Goal: Information Seeking & Learning: Learn about a topic

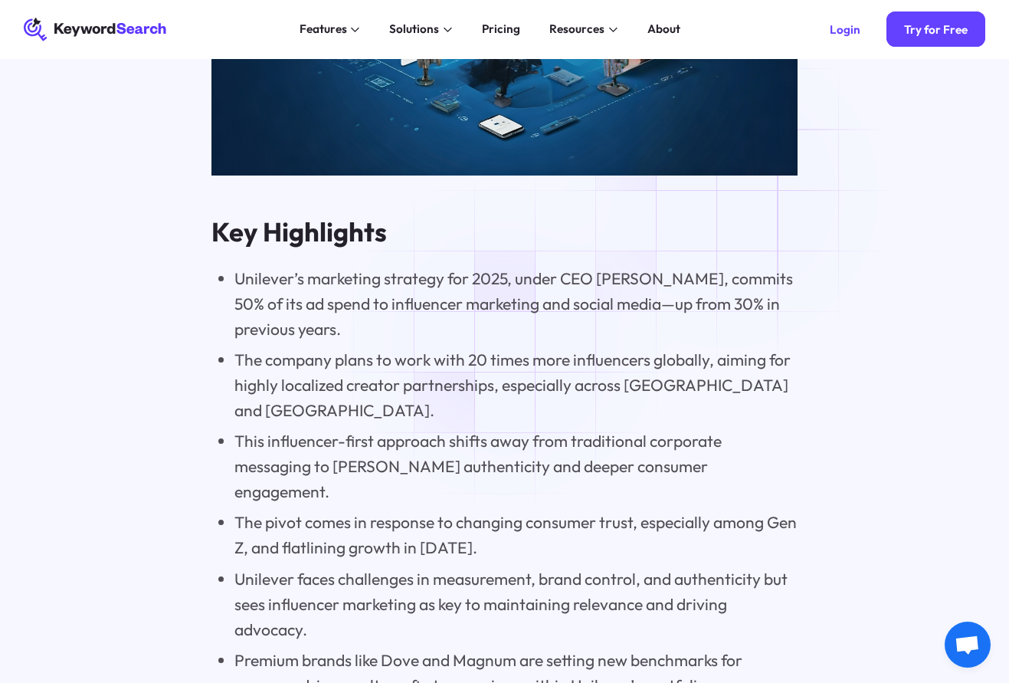
scroll to position [1318, 0]
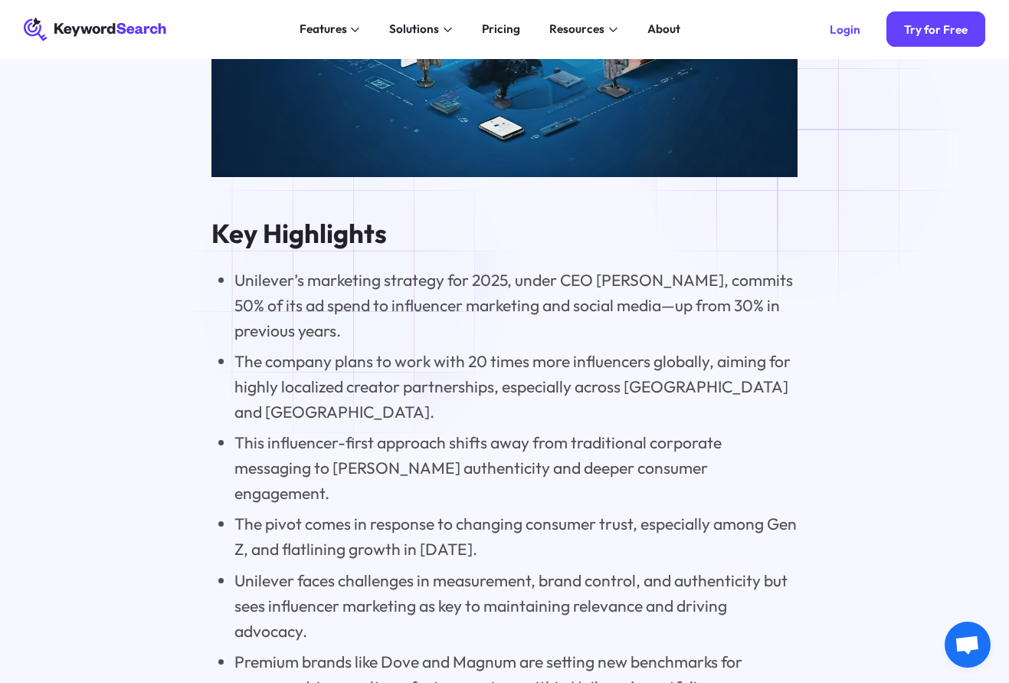
click at [353, 288] on li "Unilever’s marketing strategy for 2025, under CEO [PERSON_NAME], commits 50% of…" at bounding box center [515, 305] width 563 height 76
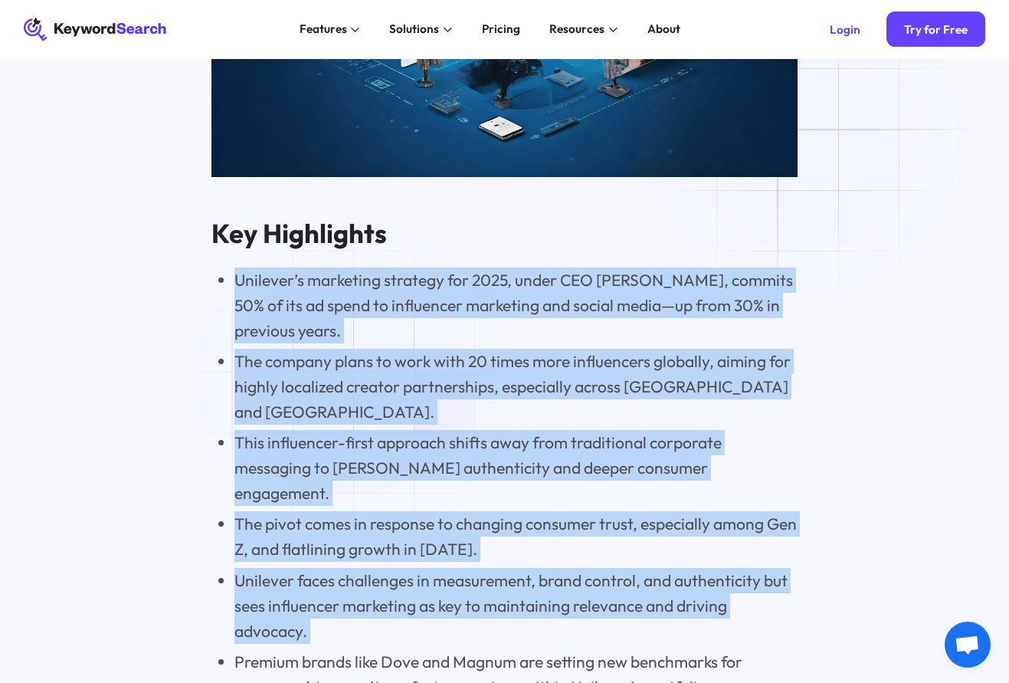
drag, startPoint x: 353, startPoint y: 288, endPoint x: 353, endPoint y: 595, distance: 307.2
click at [353, 594] on ul "Unilever’s marketing strategy for 2025, under CEO [PERSON_NAME], commits 50% of…" at bounding box center [504, 483] width 587 height 432
click at [353, 595] on li "Unilever faces challenges in measurement, brand control, and authenticity but s…" at bounding box center [515, 606] width 563 height 76
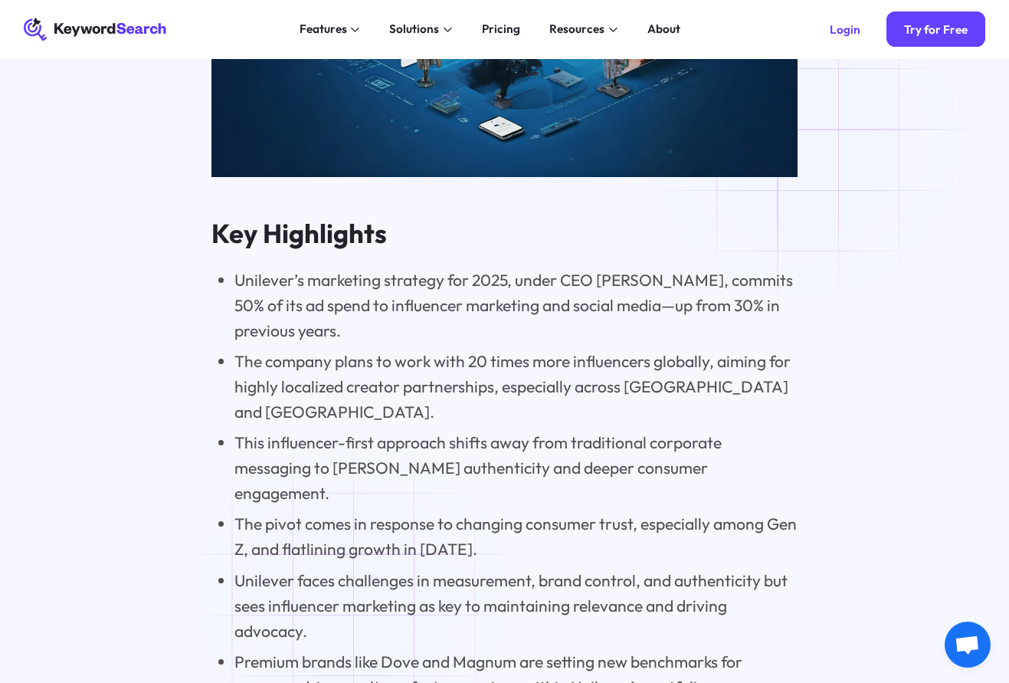
click at [353, 595] on li "Unilever faces challenges in measurement, brand control, and authenticity but s…" at bounding box center [515, 606] width 563 height 76
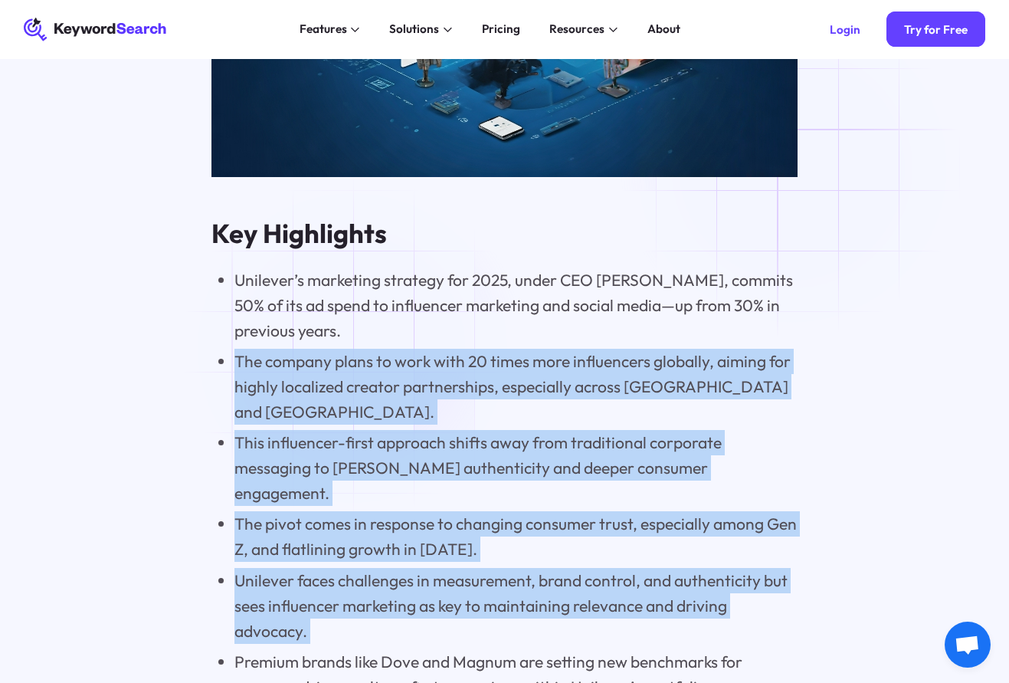
drag, startPoint x: 353, startPoint y: 595, endPoint x: 352, endPoint y: 346, distance: 249.8
click at [352, 346] on ul "Unilever’s marketing strategy for 2025, under CEO [PERSON_NAME], commits 50% of…" at bounding box center [504, 483] width 587 height 432
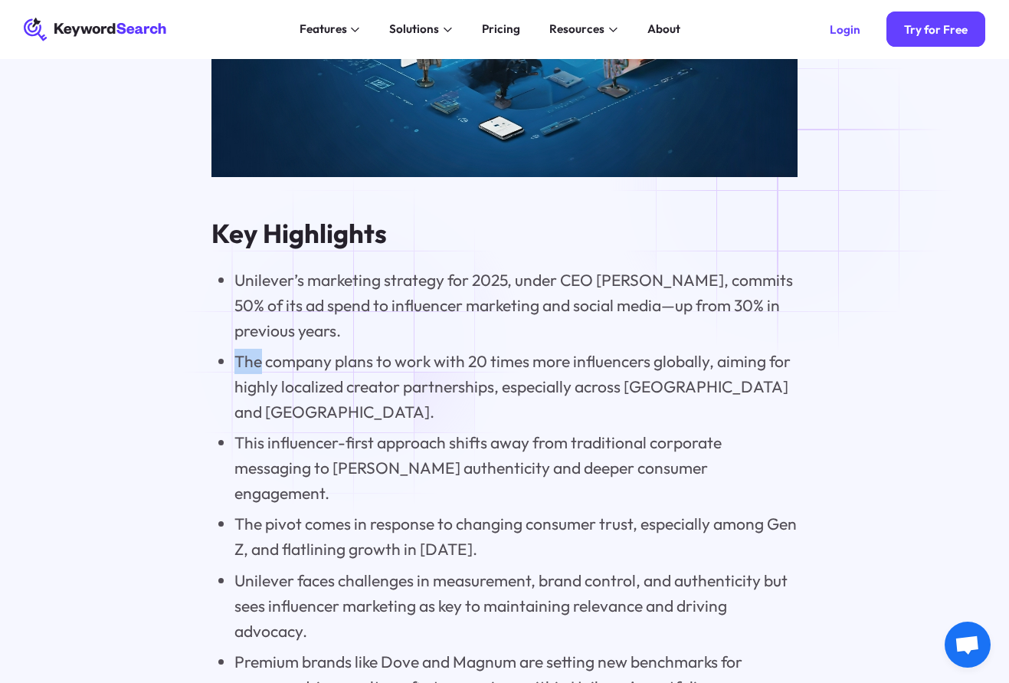
click at [352, 346] on ul "Unilever’s marketing strategy for 2025, under CEO [PERSON_NAME], commits 50% of…" at bounding box center [504, 483] width 587 height 432
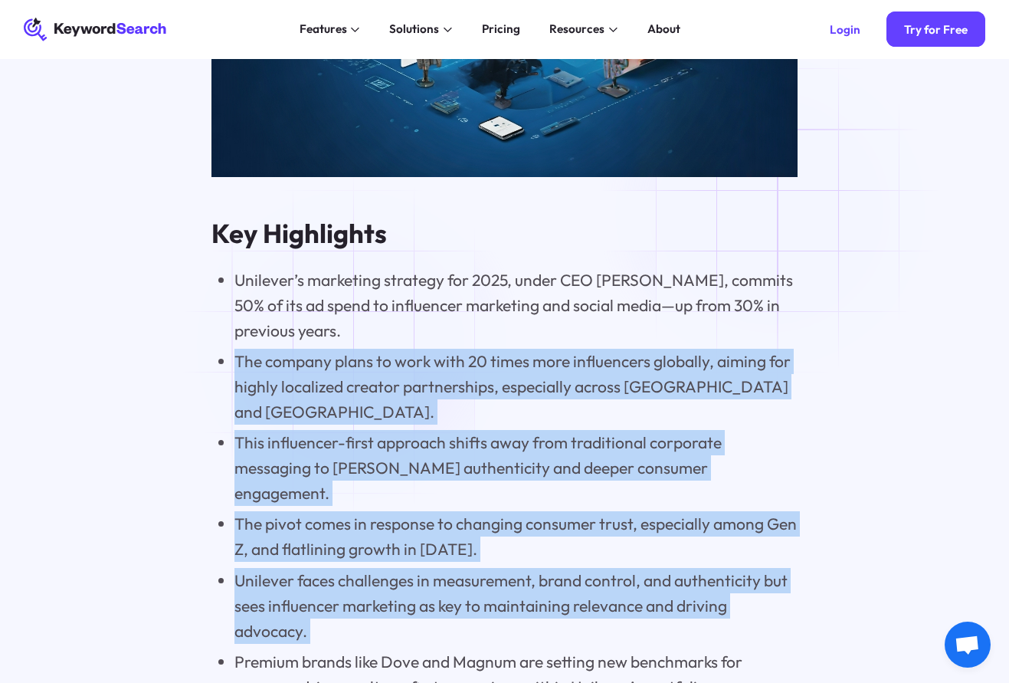
drag, startPoint x: 352, startPoint y: 346, endPoint x: 352, endPoint y: 569, distance: 223.7
click at [352, 569] on ul "Unilever’s marketing strategy for 2025, under CEO [PERSON_NAME], commits 50% of…" at bounding box center [504, 483] width 587 height 432
click at [352, 584] on li "Unilever faces challenges in measurement, brand control, and authenticity but s…" at bounding box center [515, 606] width 563 height 76
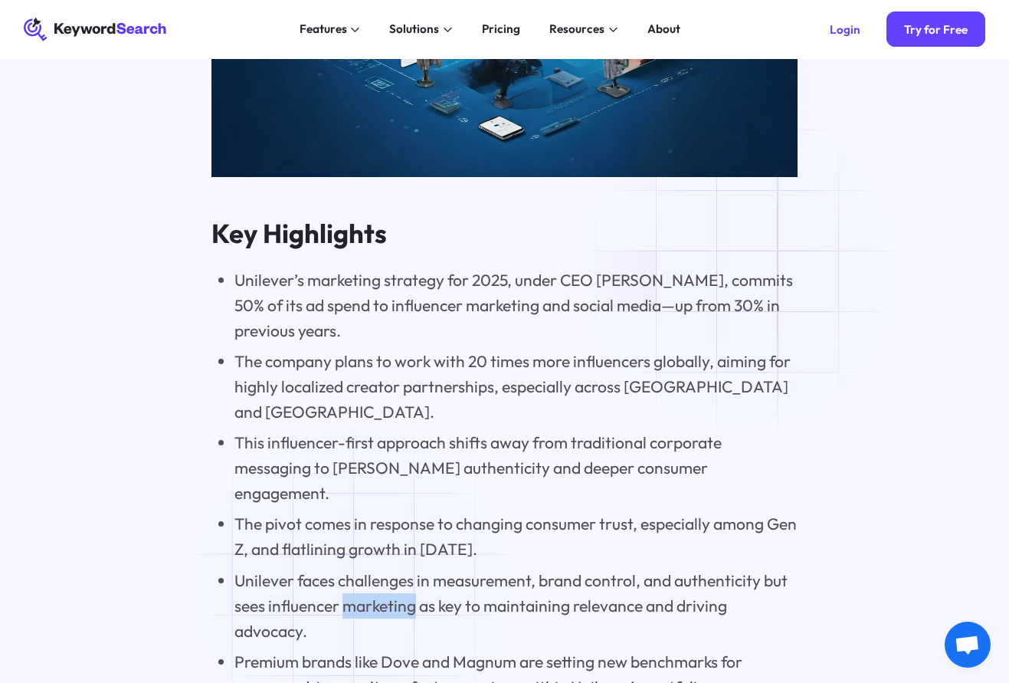
click at [352, 584] on li "Unilever faces challenges in measurement, brand control, and authenticity but s…" at bounding box center [515, 606] width 563 height 76
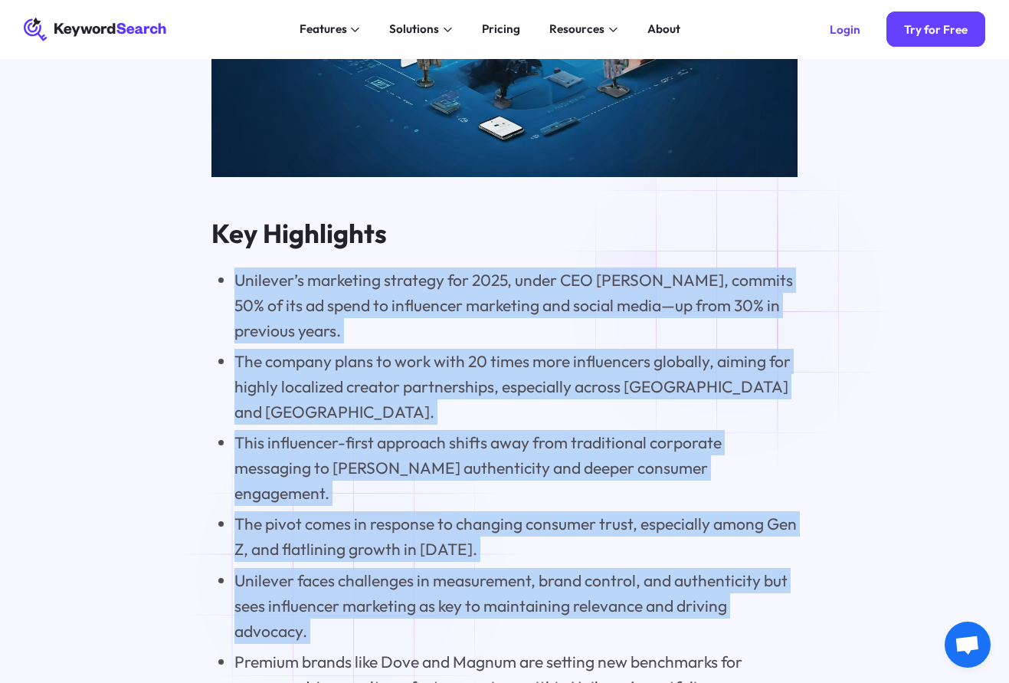
drag, startPoint x: 352, startPoint y: 584, endPoint x: 352, endPoint y: 296, distance: 287.3
click at [352, 300] on ul "Unilever’s marketing strategy for 2025, under CEO [PERSON_NAME], commits 50% of…" at bounding box center [504, 483] width 587 height 432
click at [352, 296] on li "Unilever’s marketing strategy for 2025, under CEO [PERSON_NAME], commits 50% of…" at bounding box center [515, 305] width 563 height 76
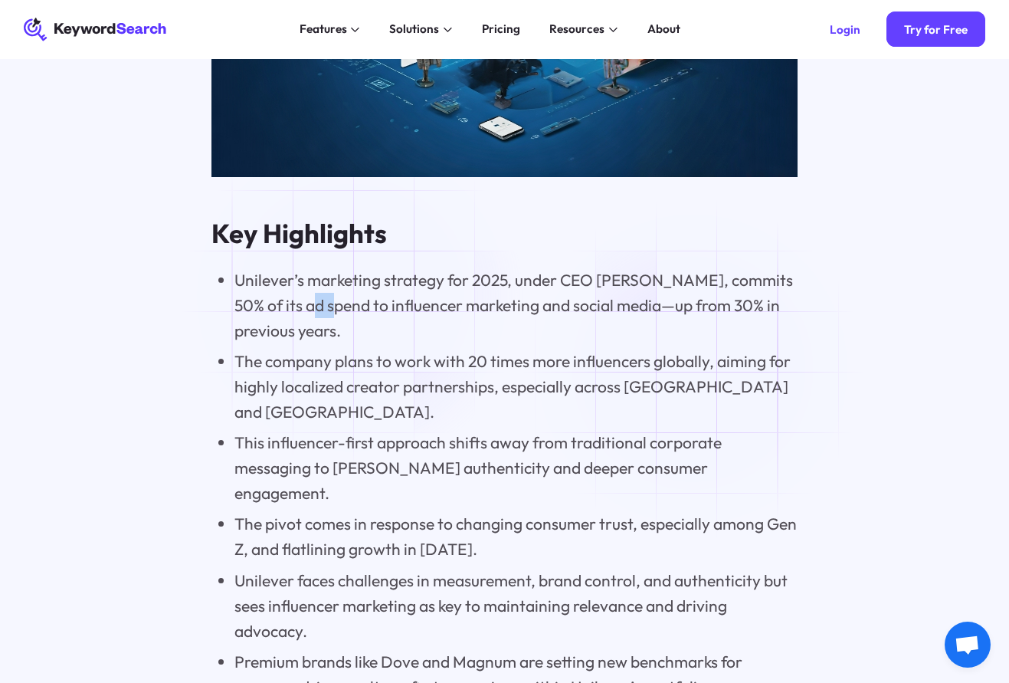
click at [352, 296] on li "Unilever’s marketing strategy for 2025, under CEO [PERSON_NAME], commits 50% of…" at bounding box center [515, 305] width 563 height 76
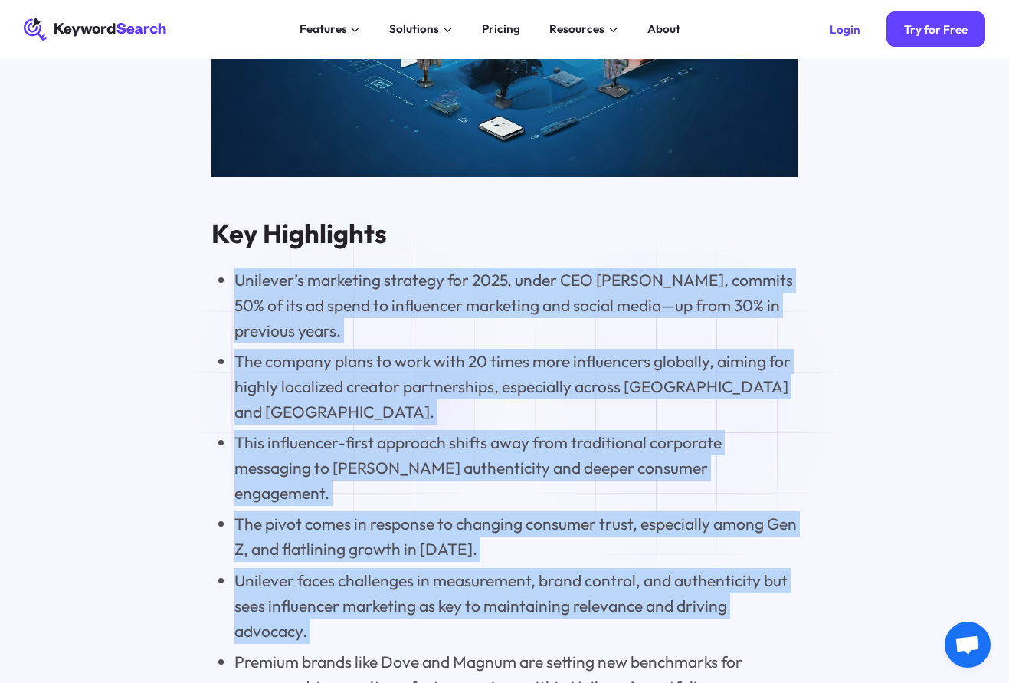
drag, startPoint x: 352, startPoint y: 296, endPoint x: 355, endPoint y: 613, distance: 316.4
click at [355, 603] on ul "Unilever’s marketing strategy for 2025, under CEO [PERSON_NAME], commits 50% of…" at bounding box center [504, 483] width 587 height 432
click at [355, 613] on li "Unilever faces challenges in measurement, brand control, and authenticity but s…" at bounding box center [515, 606] width 563 height 76
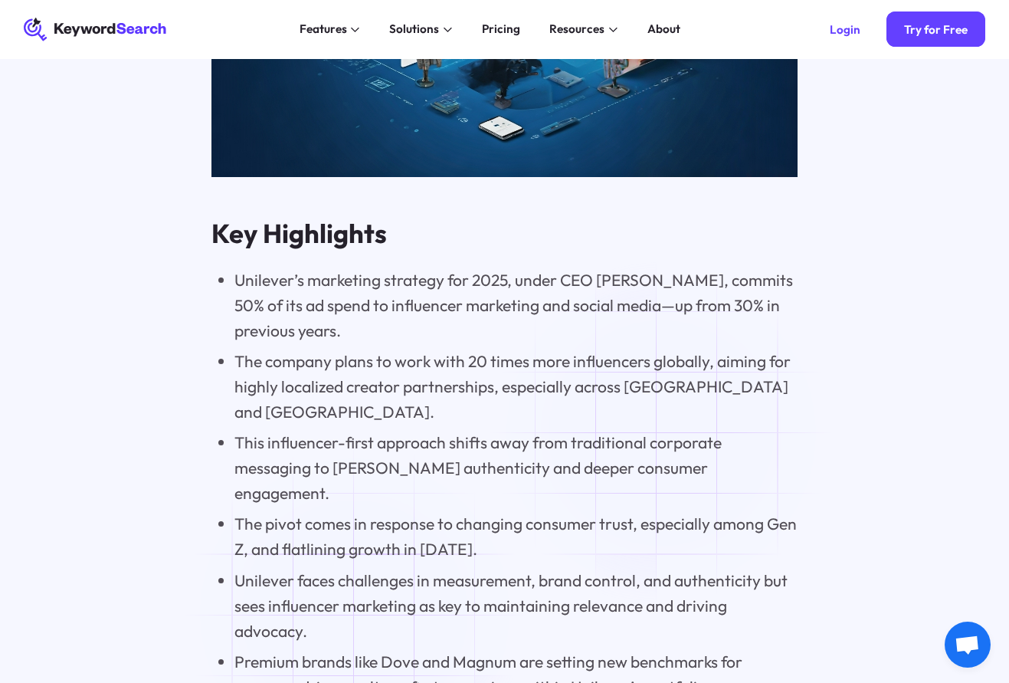
click at [355, 613] on li "Unilever faces challenges in measurement, brand control, and authenticity but s…" at bounding box center [515, 606] width 563 height 76
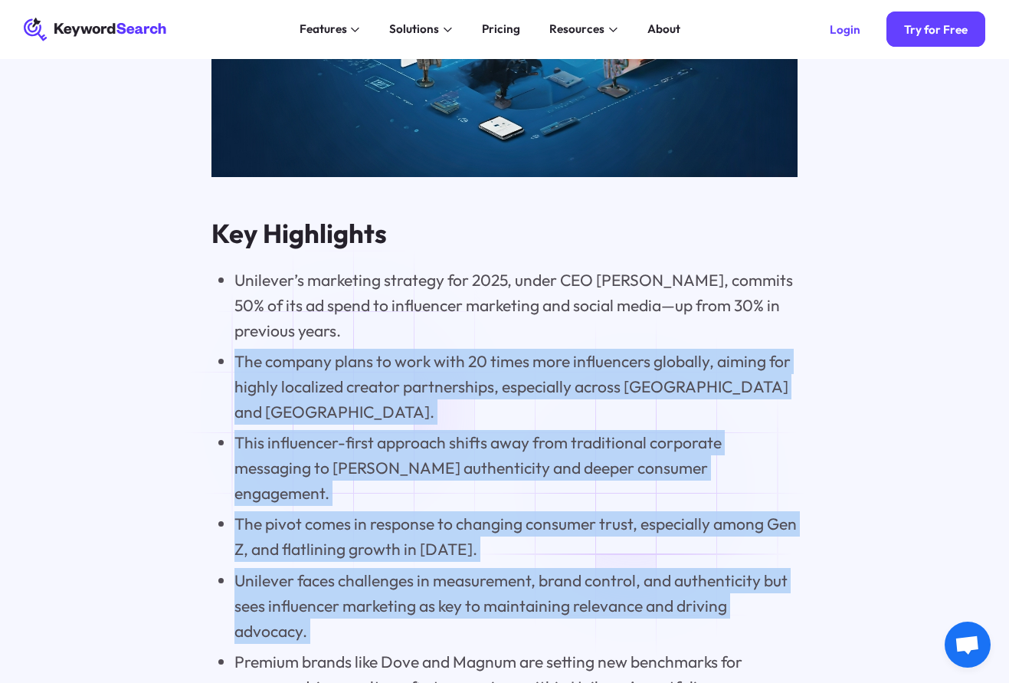
drag, startPoint x: 355, startPoint y: 613, endPoint x: 355, endPoint y: 354, distance: 258.9
click at [355, 365] on ul "Unilever’s marketing strategy for 2025, under CEO [PERSON_NAME], commits 50% of…" at bounding box center [504, 483] width 587 height 432
click at [355, 354] on li "The company plans to work with 20 times more influencers globally, aiming for h…" at bounding box center [515, 387] width 563 height 76
